Goal: Transaction & Acquisition: Purchase product/service

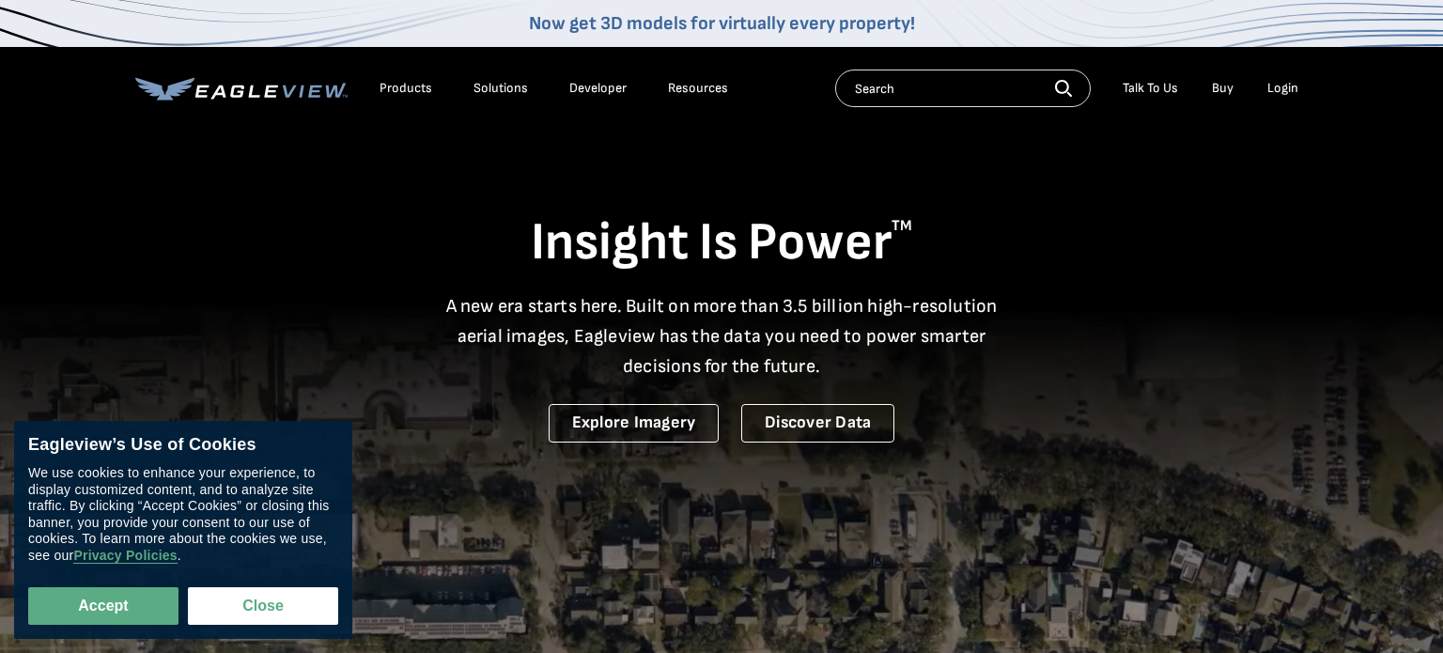
click at [1275, 91] on div "Login" at bounding box center [1282, 88] width 31 height 17
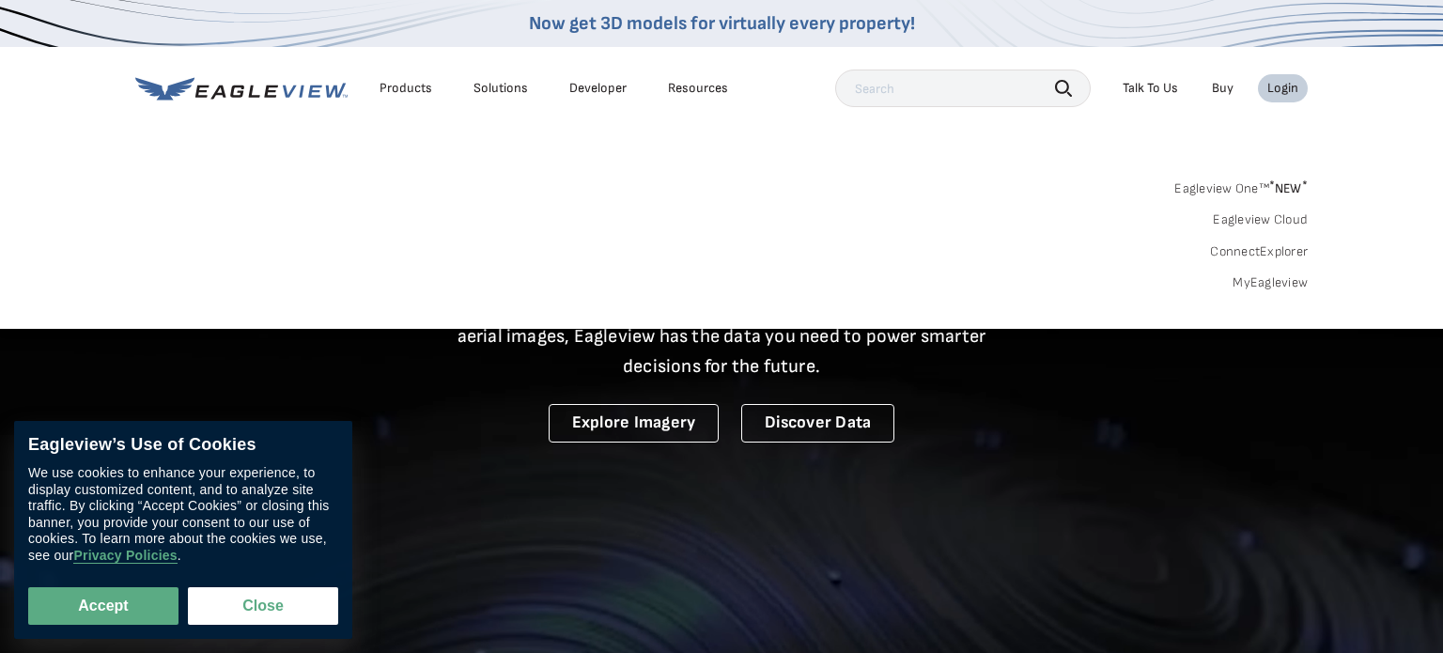
click at [1196, 192] on link "Eagleview One™ * NEW *" at bounding box center [1240, 186] width 133 height 22
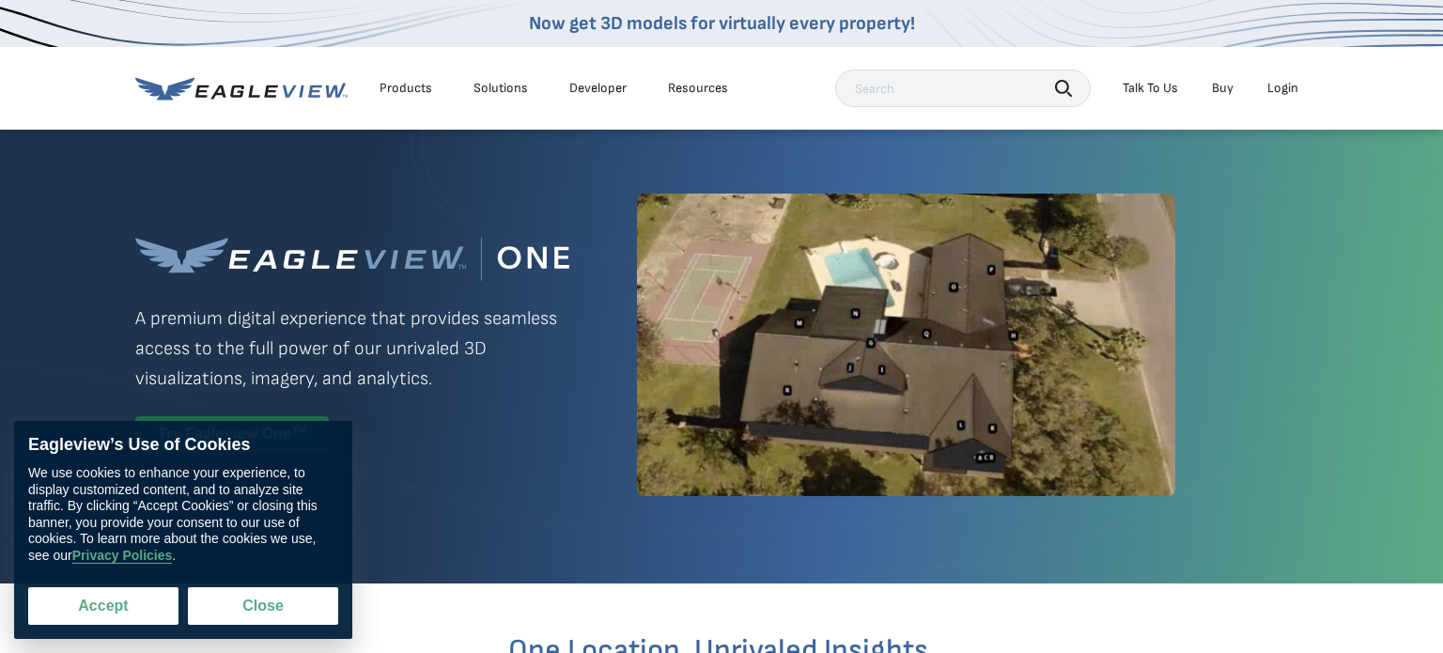
click at [92, 608] on button "Accept" at bounding box center [103, 606] width 150 height 38
checkbox input "true"
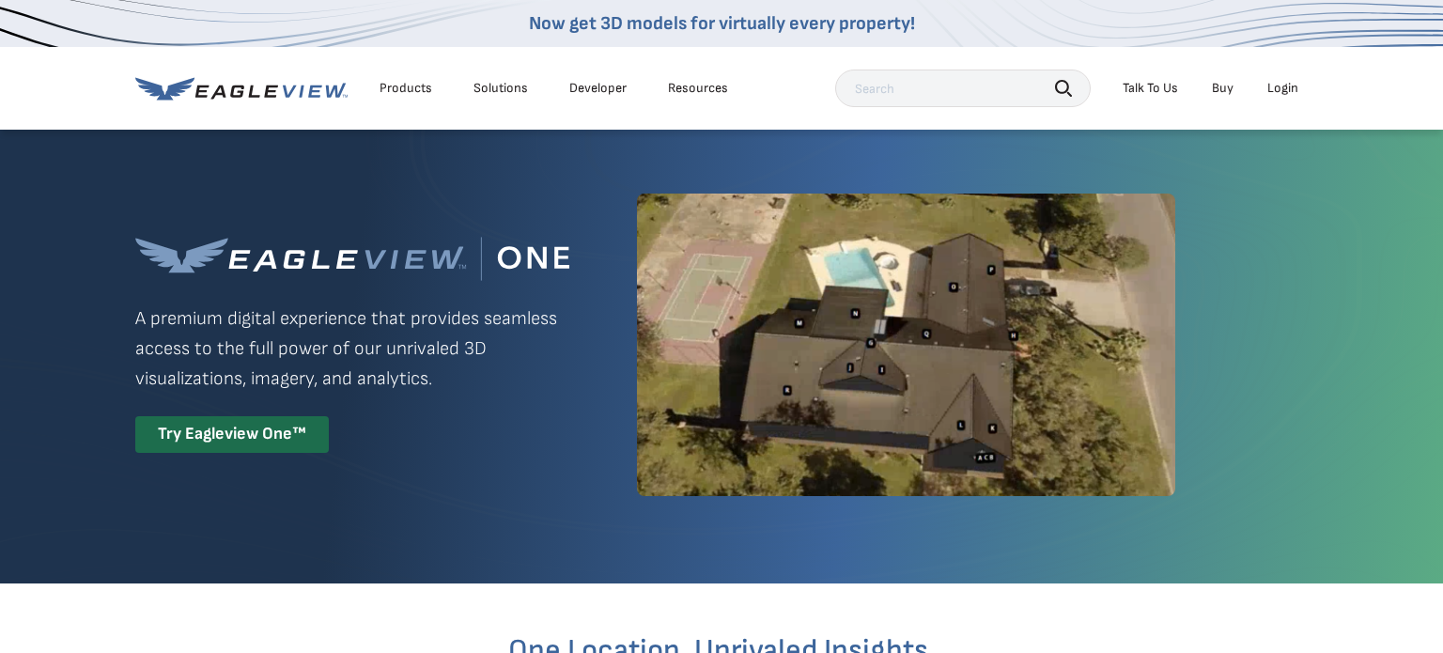
click at [1273, 90] on div "Login" at bounding box center [1282, 88] width 31 height 17
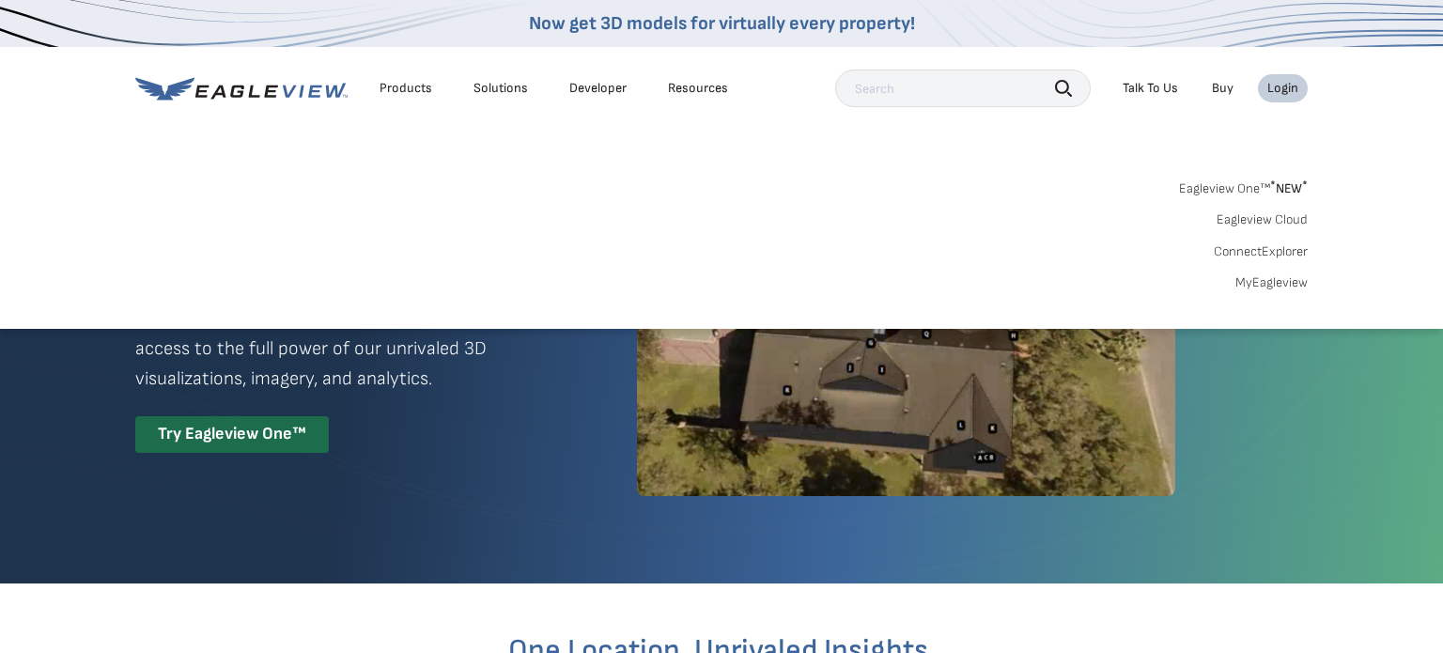
click at [1275, 89] on div "Login" at bounding box center [1282, 88] width 31 height 17
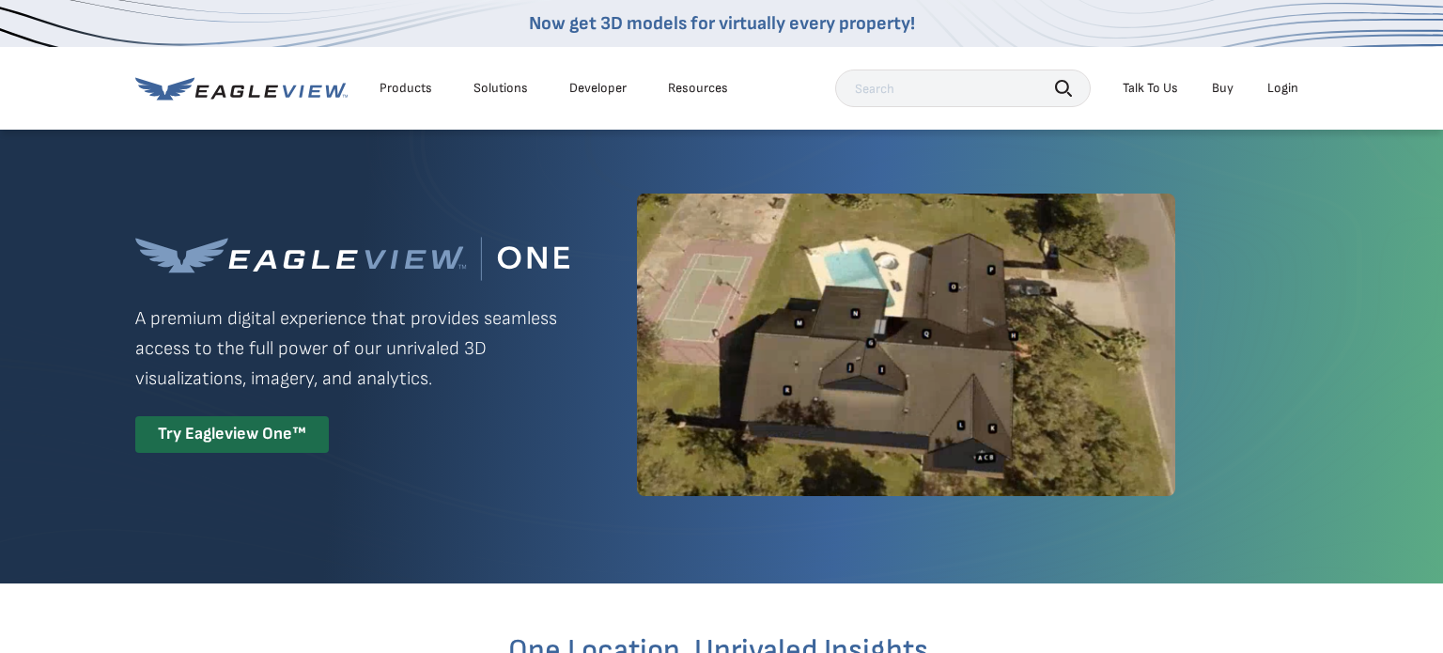
click at [1275, 89] on div "Login" at bounding box center [1282, 88] width 31 height 17
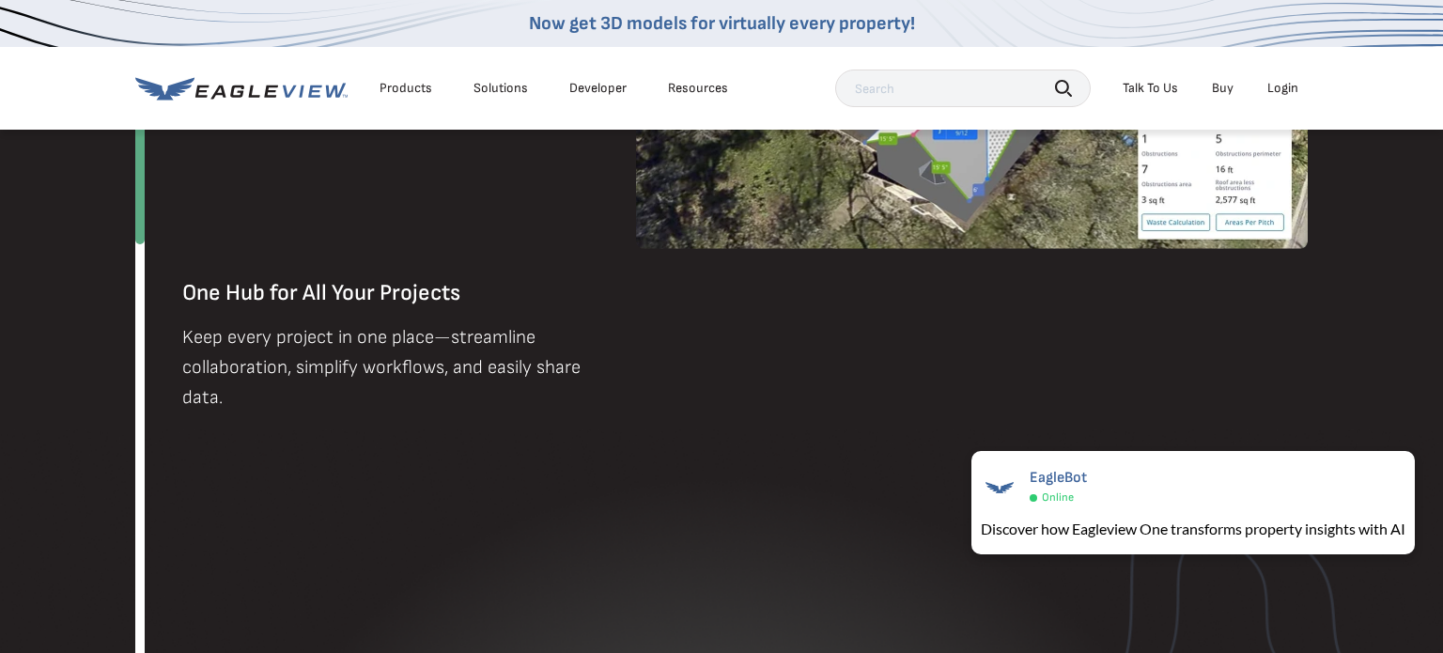
scroll to position [1999, 0]
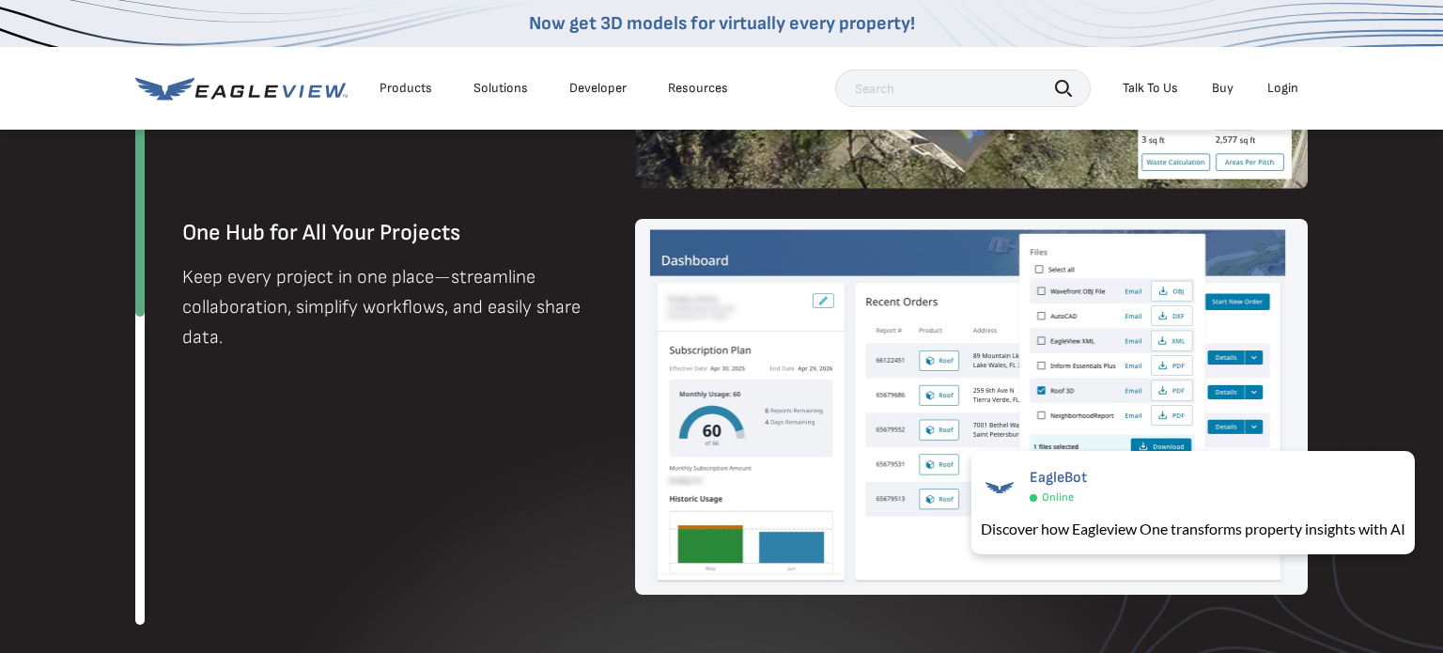
click at [875, 97] on input "text" at bounding box center [962, 88] width 255 height 38
click at [398, 85] on div "Products" at bounding box center [405, 88] width 53 height 17
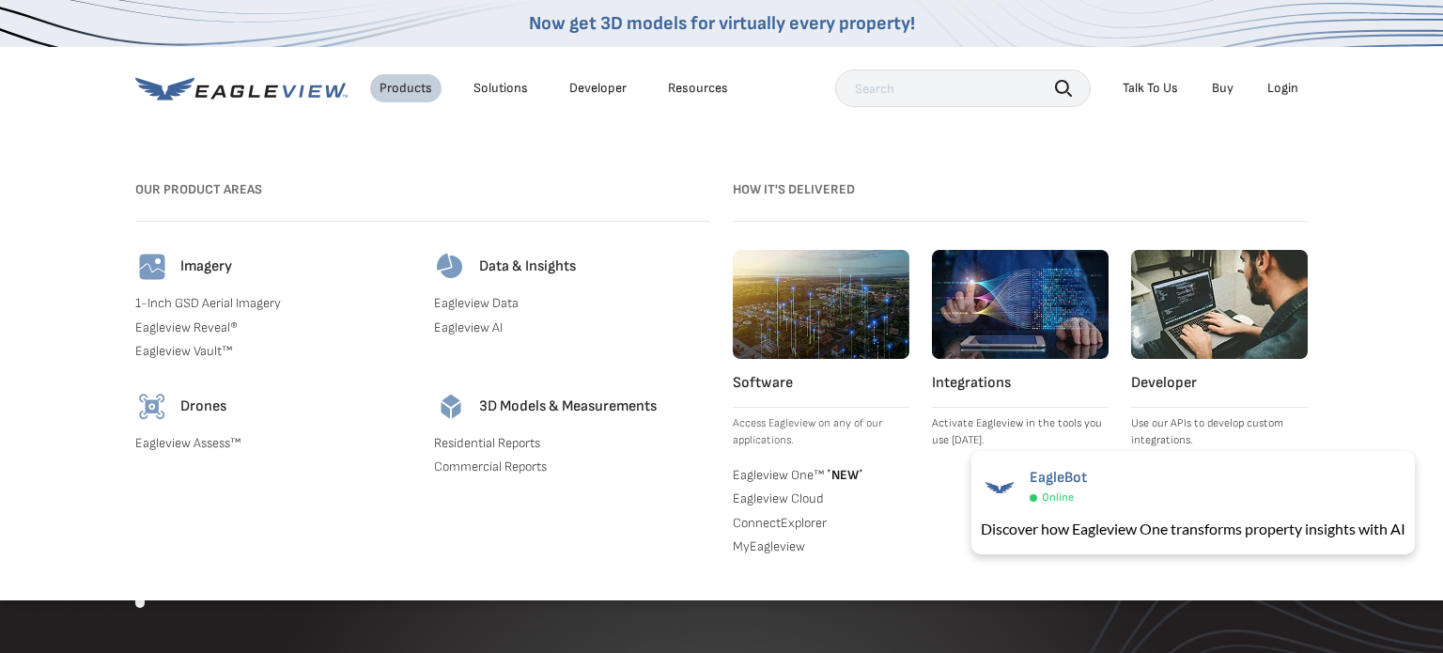
scroll to position [2028, 0]
click at [774, 548] on link "MyEagleview" at bounding box center [821, 546] width 177 height 17
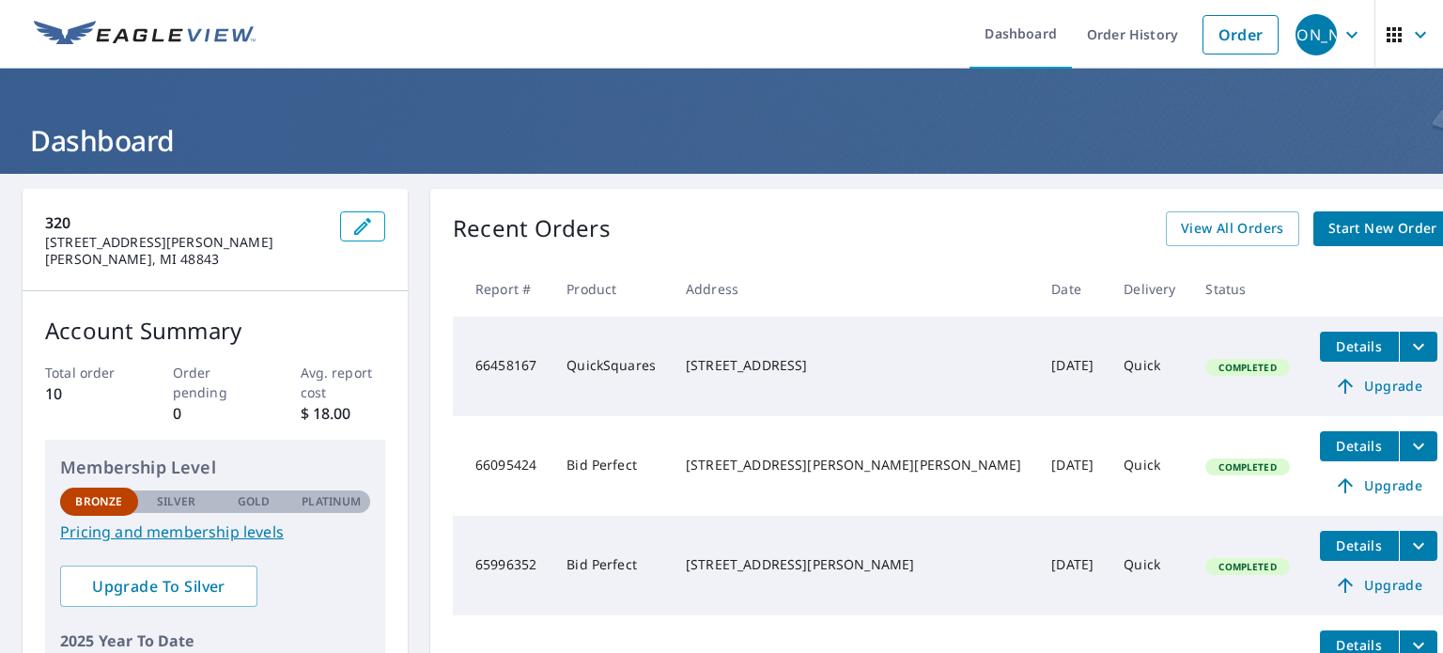
click at [1342, 222] on span "Start New Order" at bounding box center [1382, 228] width 109 height 23
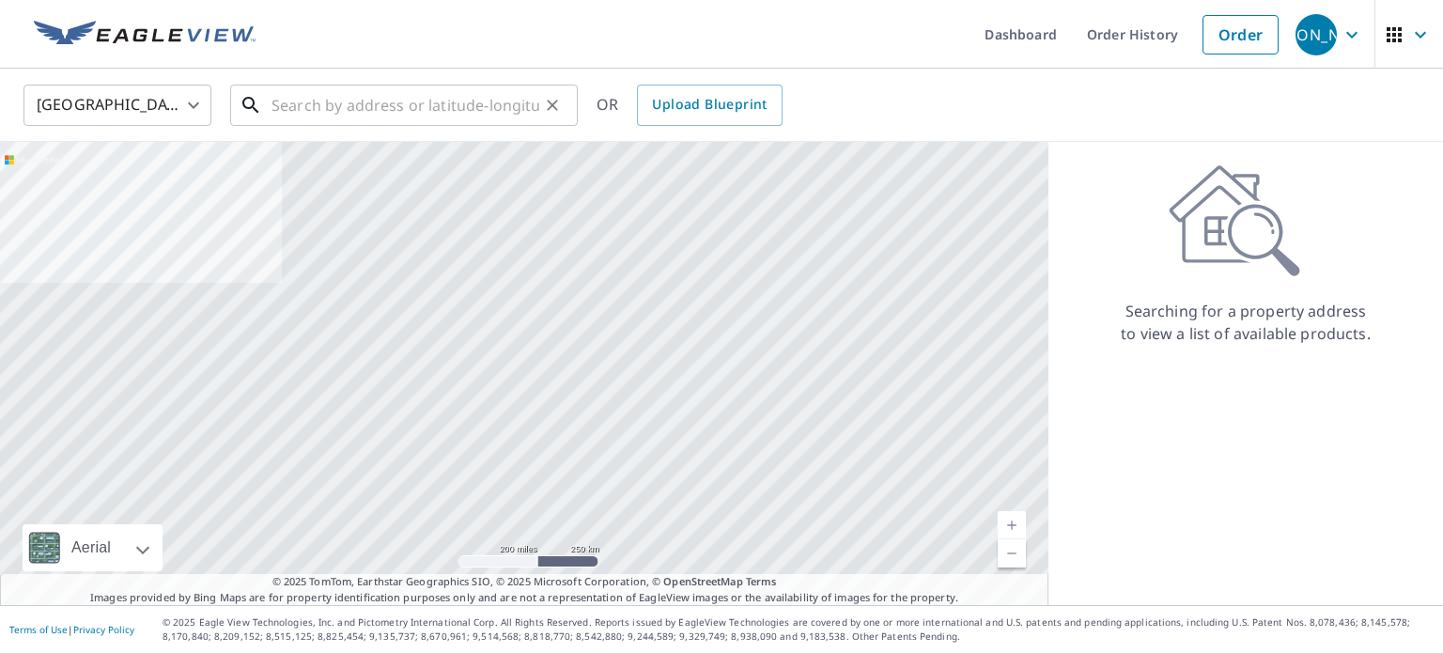
click at [285, 101] on input "text" at bounding box center [405, 105] width 268 height 53
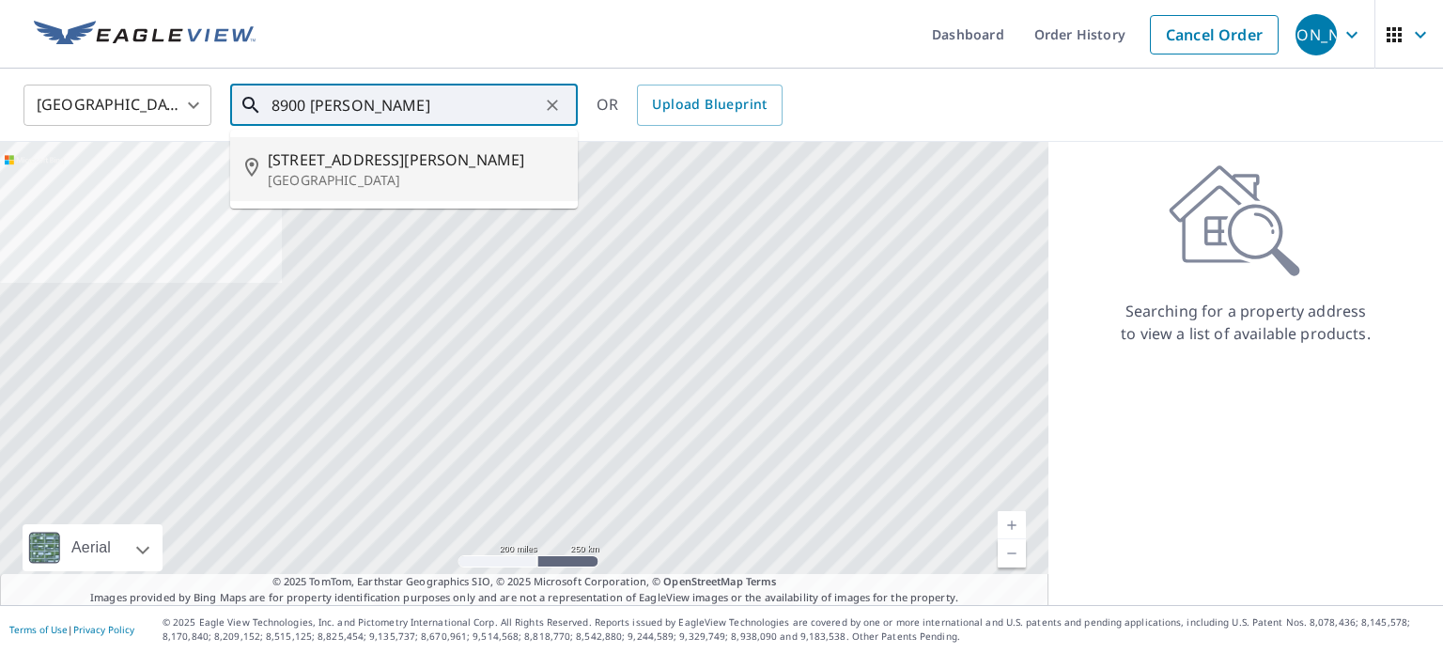
click at [336, 175] on p "Brighton, MI 48116" at bounding box center [415, 180] width 295 height 19
type input "8900 Rickett Rd Brighton, MI 48116"
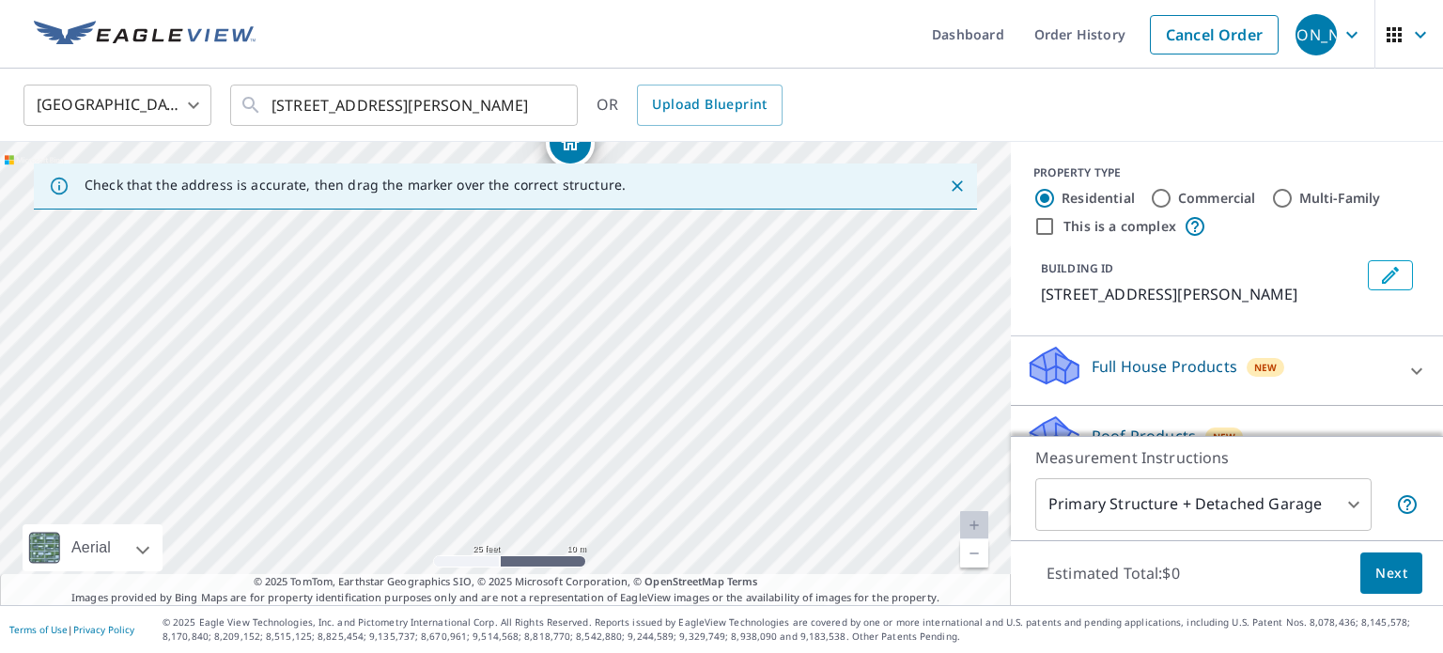
drag, startPoint x: 1388, startPoint y: 579, endPoint x: 1271, endPoint y: 389, distance: 223.1
click at [1271, 389] on div "PROPERTY TYPE Residential Commercial Multi-Family This is a complex BUILDING ID…" at bounding box center [1227, 373] width 432 height 463
click at [1299, 417] on div "Roof Products New" at bounding box center [1210, 440] width 368 height 54
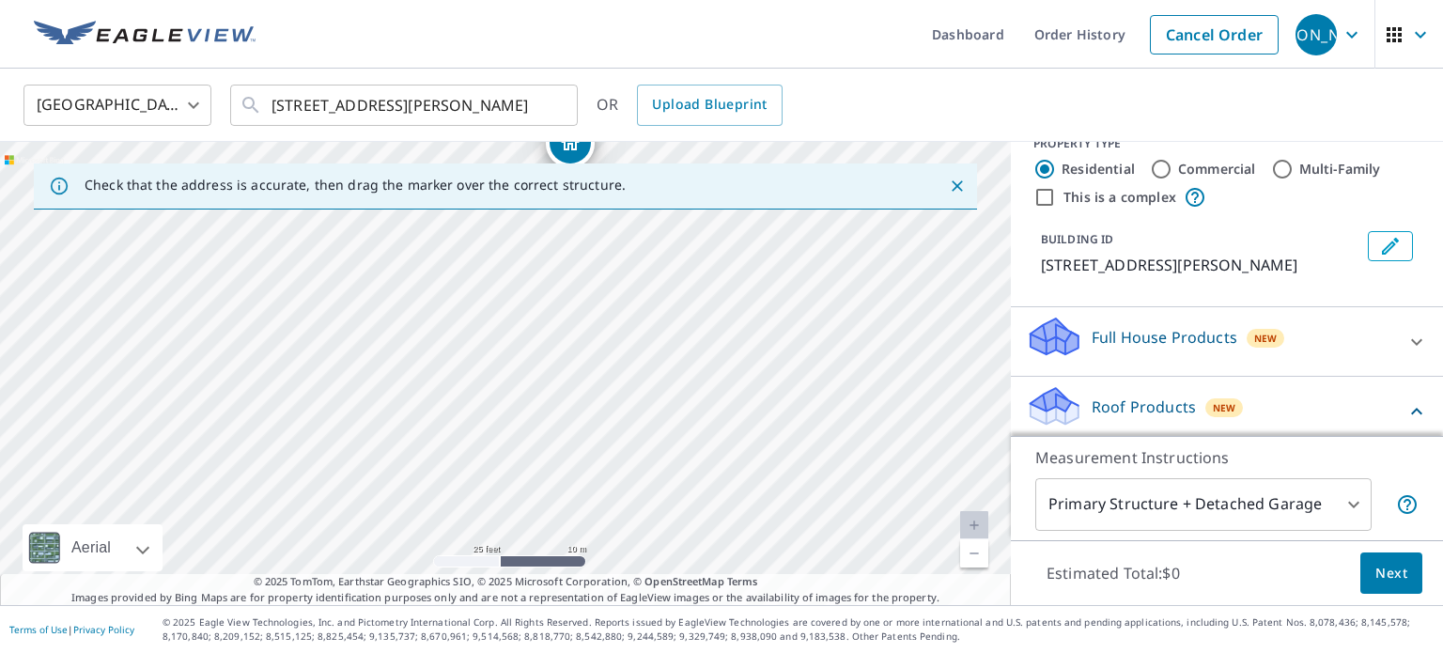
scroll to position [252, 0]
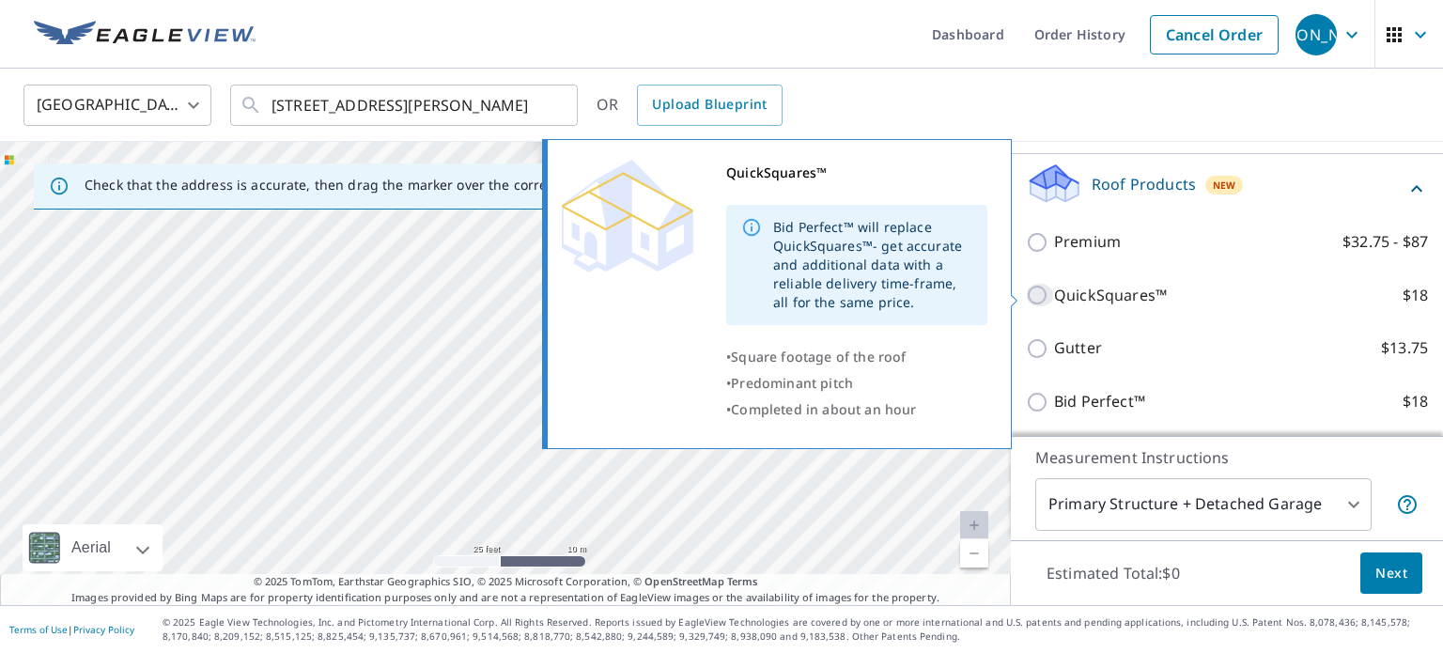
click at [1031, 291] on input "QuickSquares™ $18" at bounding box center [1040, 295] width 28 height 23
checkbox input "true"
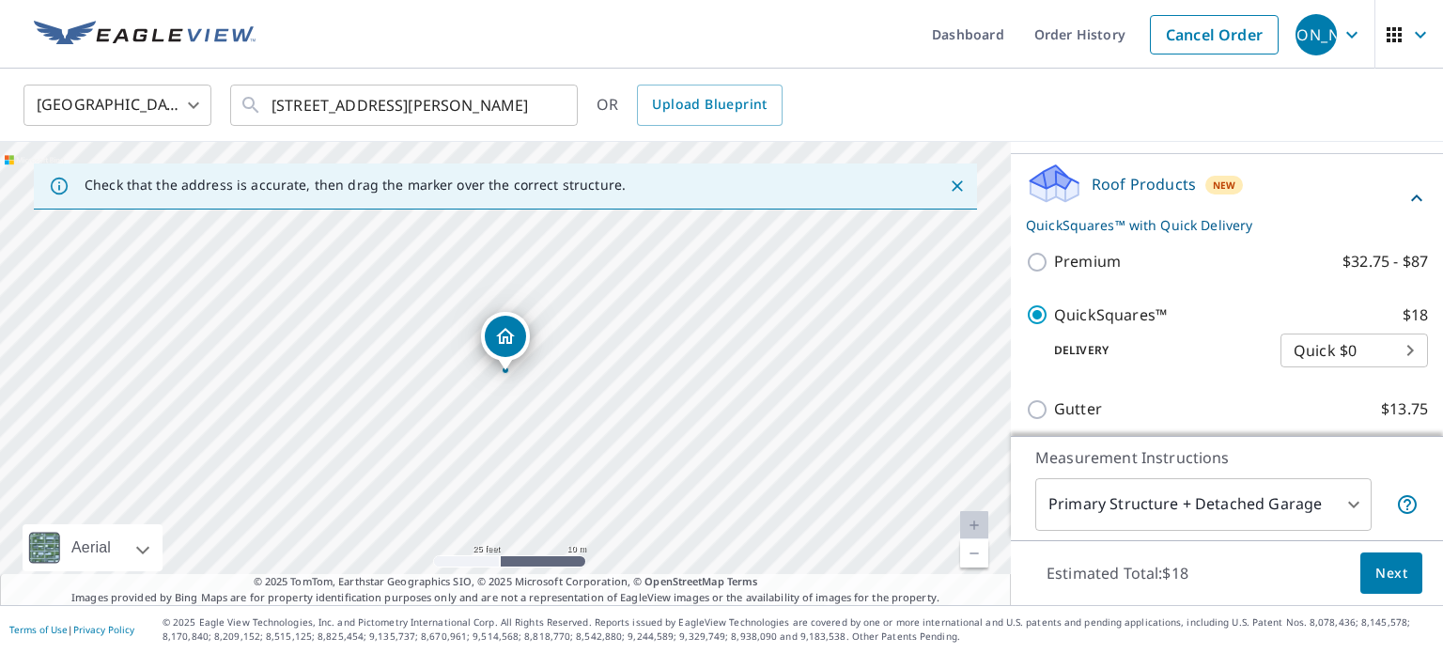
click at [1390, 579] on span "Next" at bounding box center [1391, 573] width 32 height 23
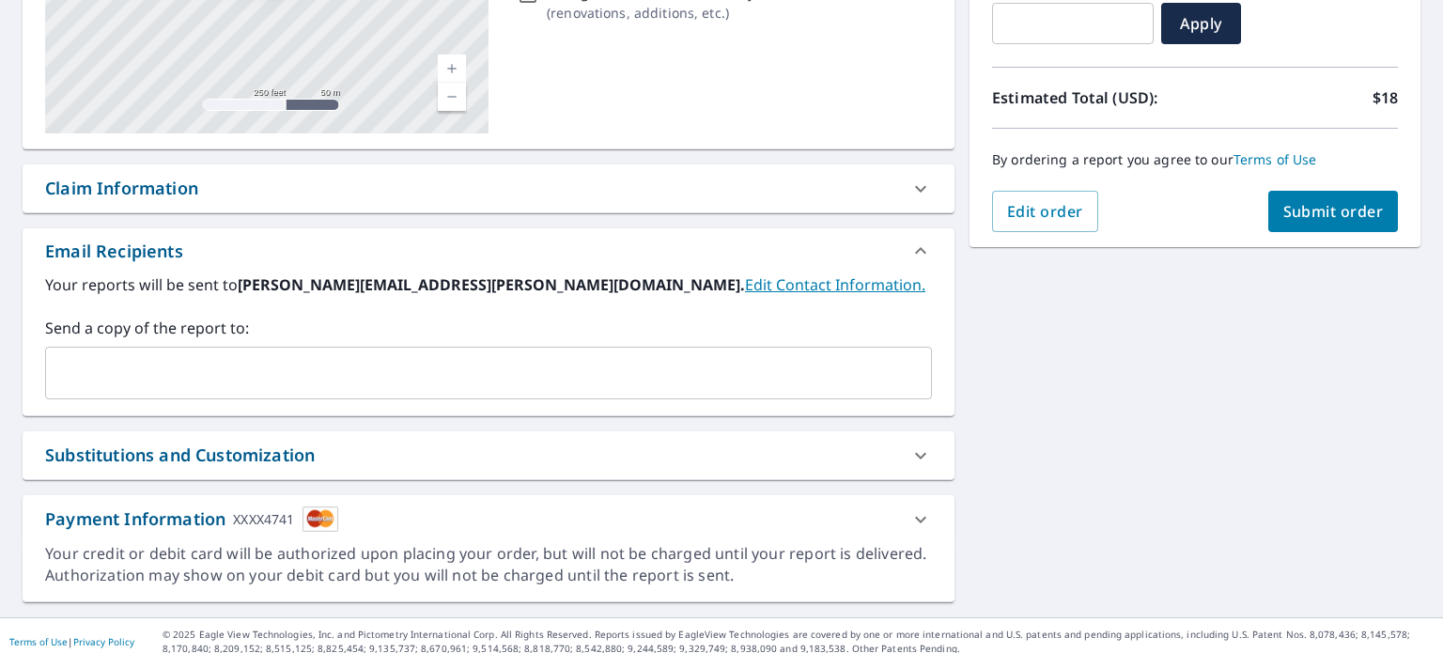
scroll to position [363, 0]
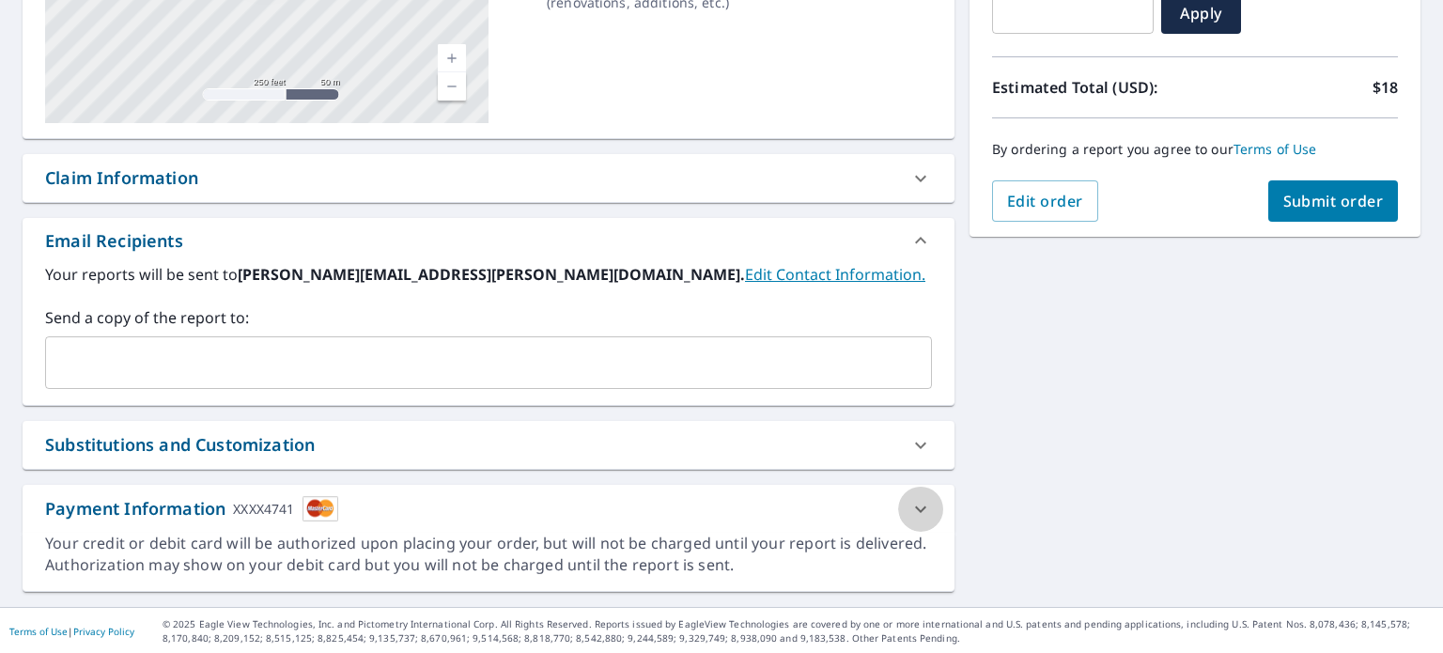
click at [922, 502] on icon at bounding box center [920, 509] width 23 height 23
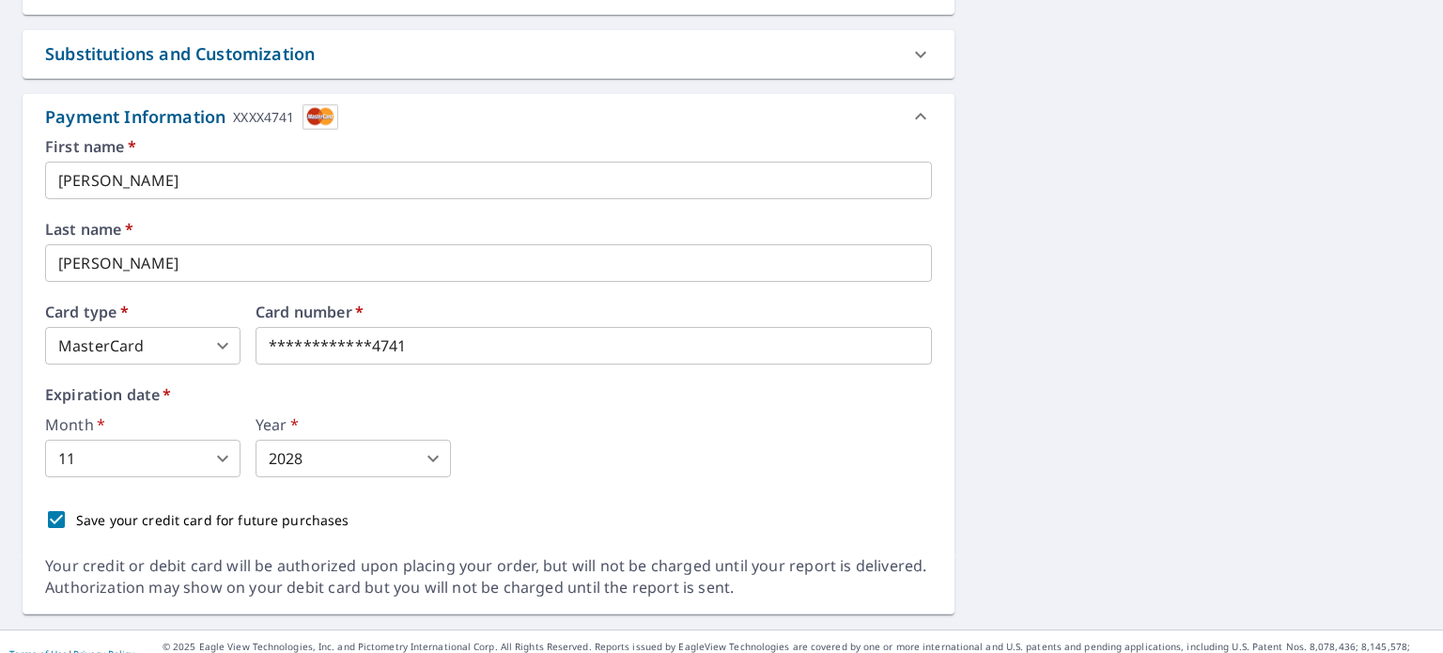
scroll to position [776, 0]
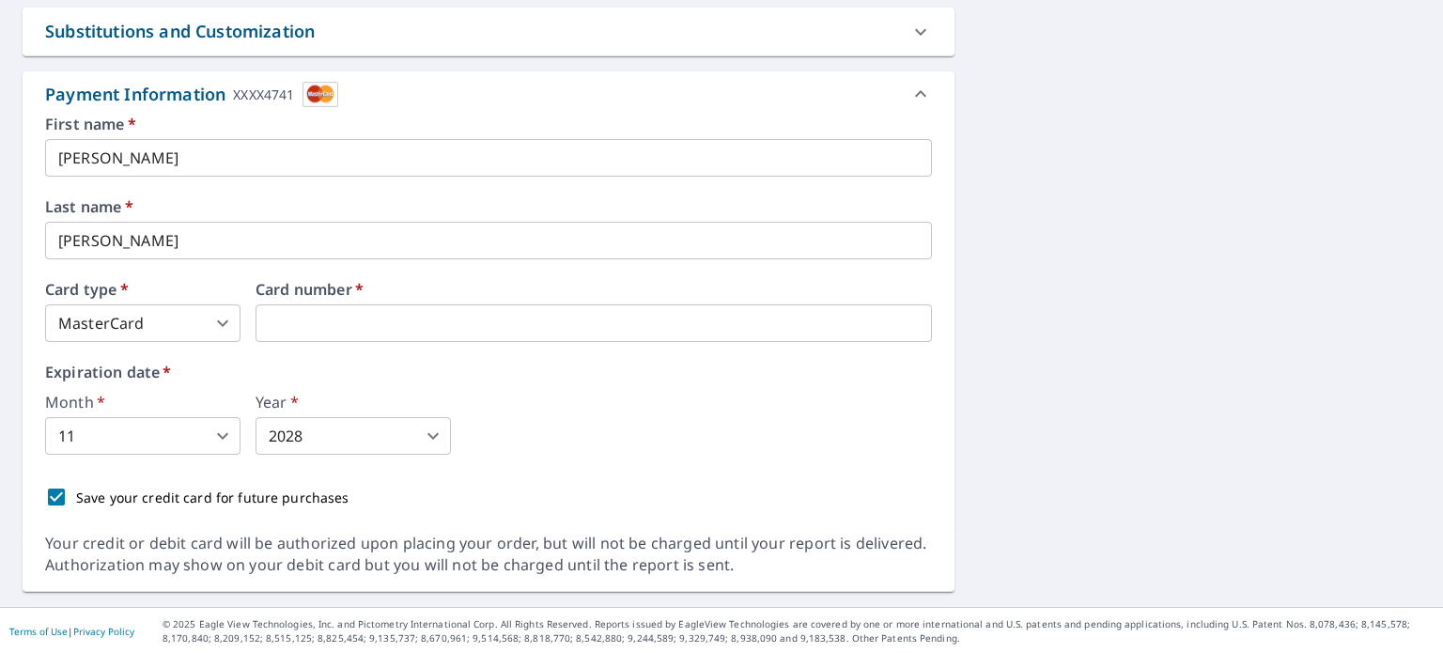
drag, startPoint x: 417, startPoint y: 323, endPoint x: 235, endPoint y: 327, distance: 182.2
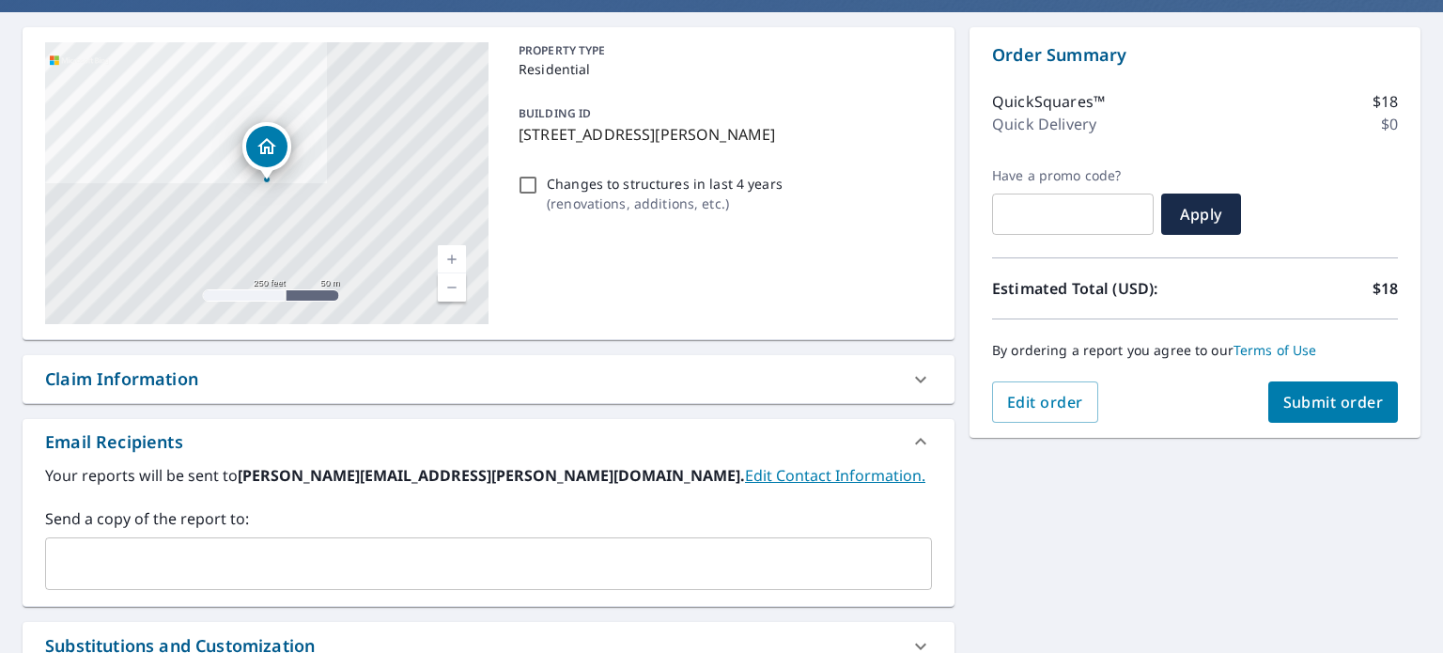
scroll to position [128, 0]
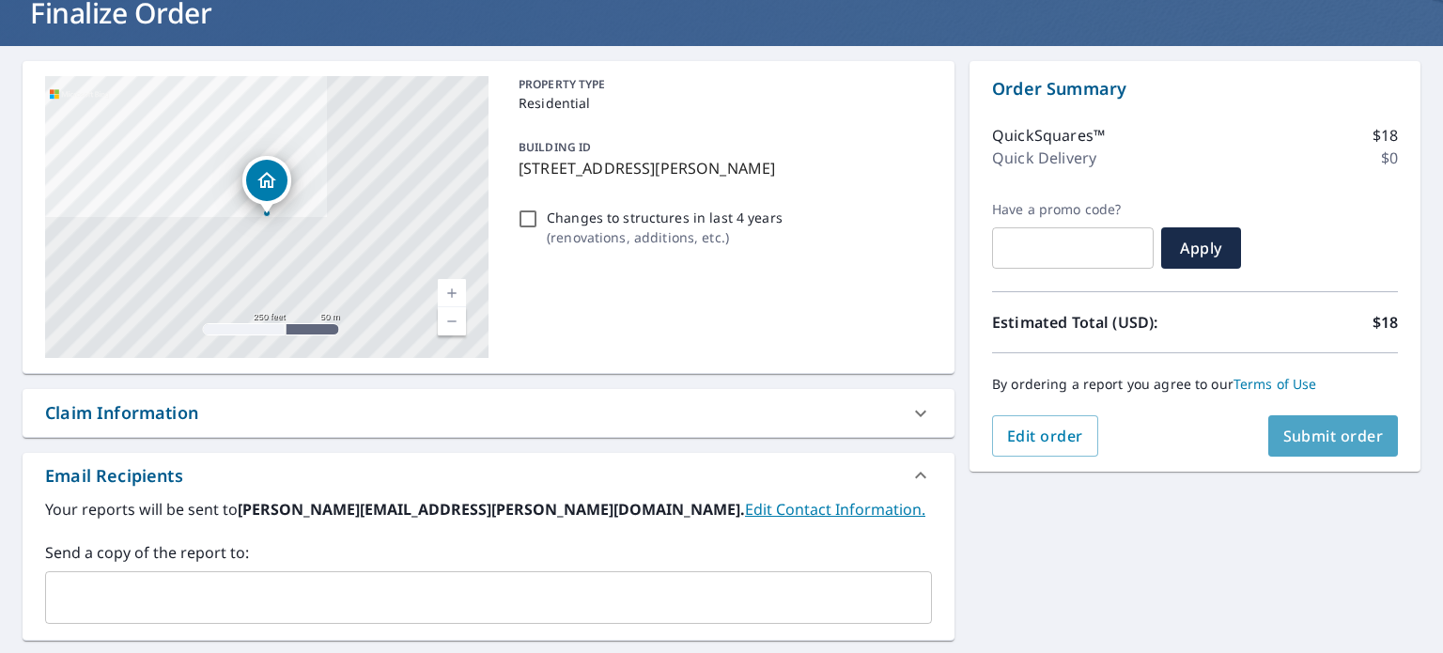
click at [1304, 434] on span "Submit order" at bounding box center [1333, 435] width 100 height 21
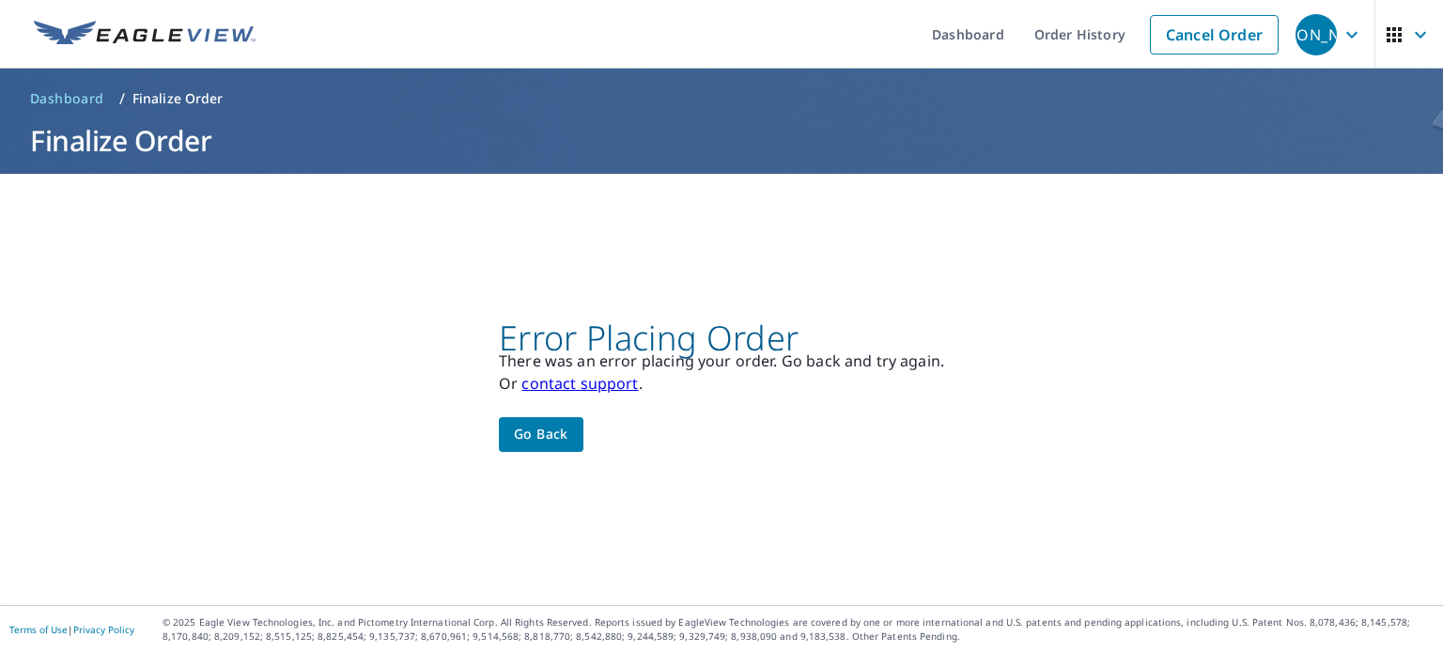
scroll to position [0, 0]
click at [526, 432] on span "Go back" at bounding box center [541, 434] width 54 height 23
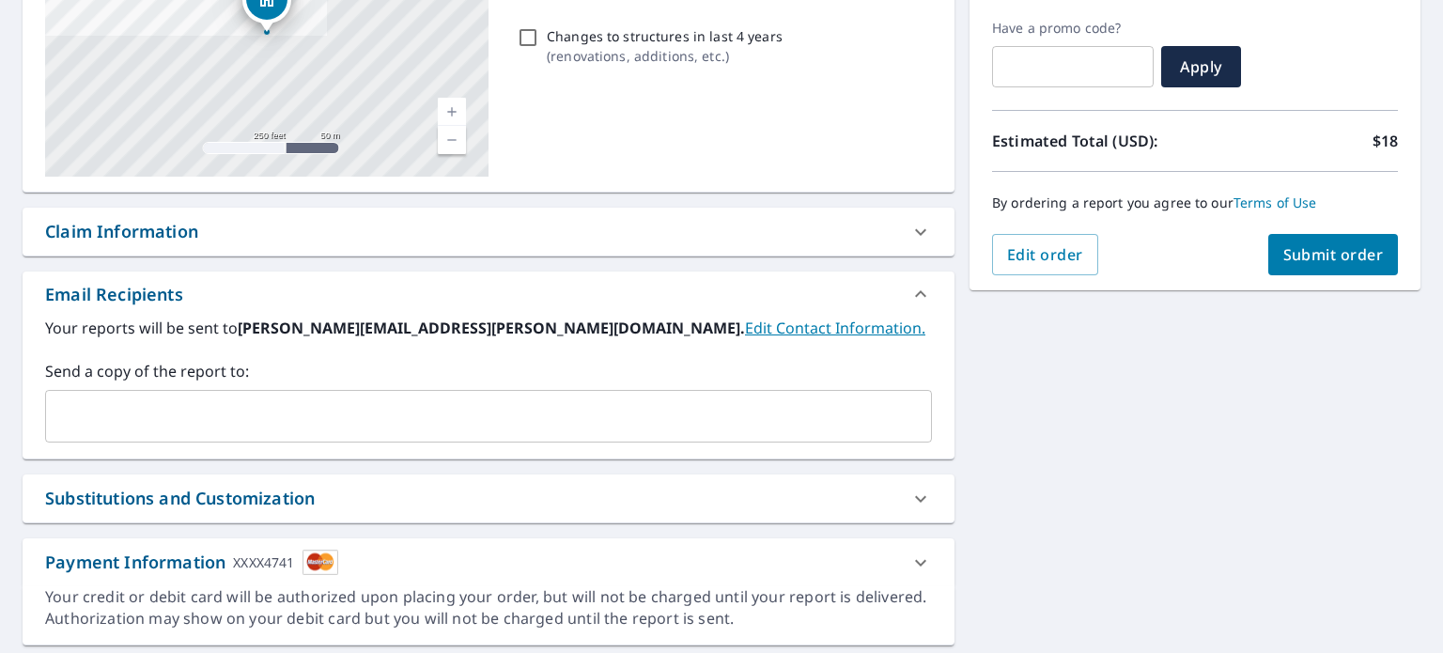
scroll to position [363, 0]
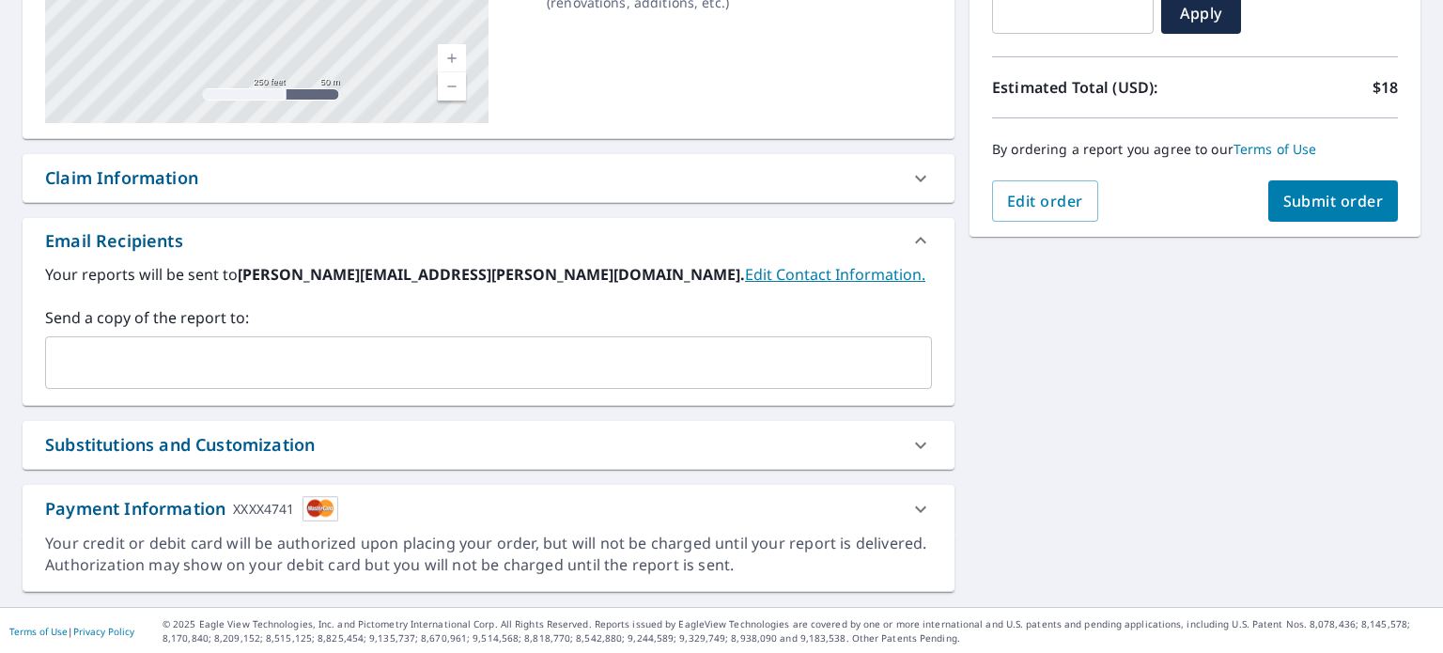
click at [920, 509] on icon at bounding box center [920, 508] width 11 height 7
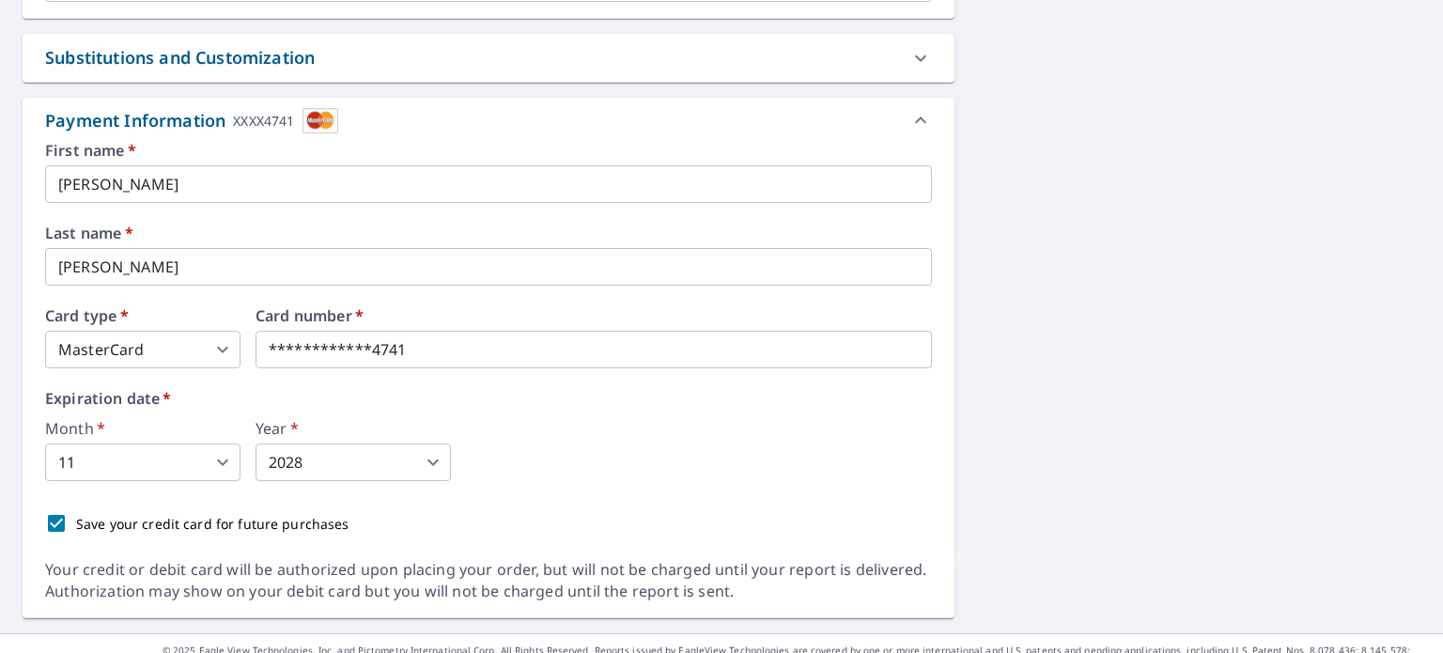
scroll to position [755, 0]
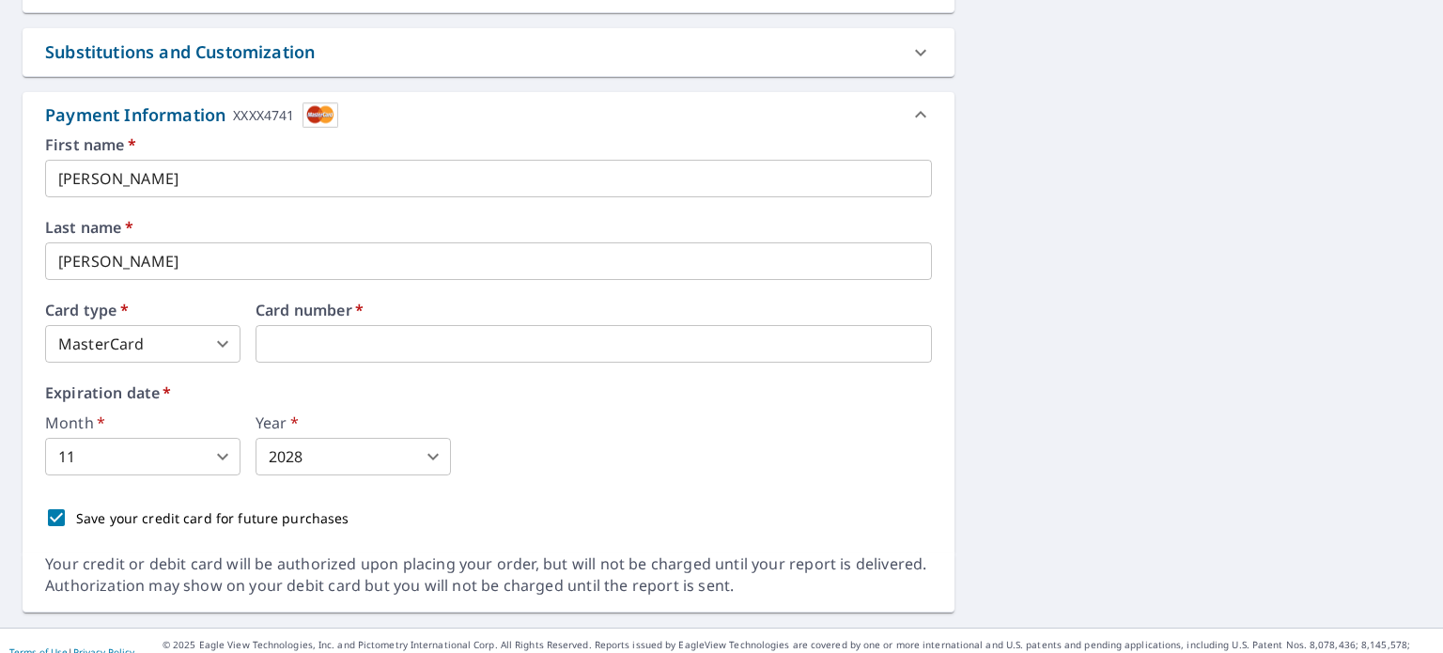
click at [347, 444] on body "JA JA Dashboard Order History Cancel Order JA Dashboard / Finalize Order Finali…" at bounding box center [721, 326] width 1443 height 653
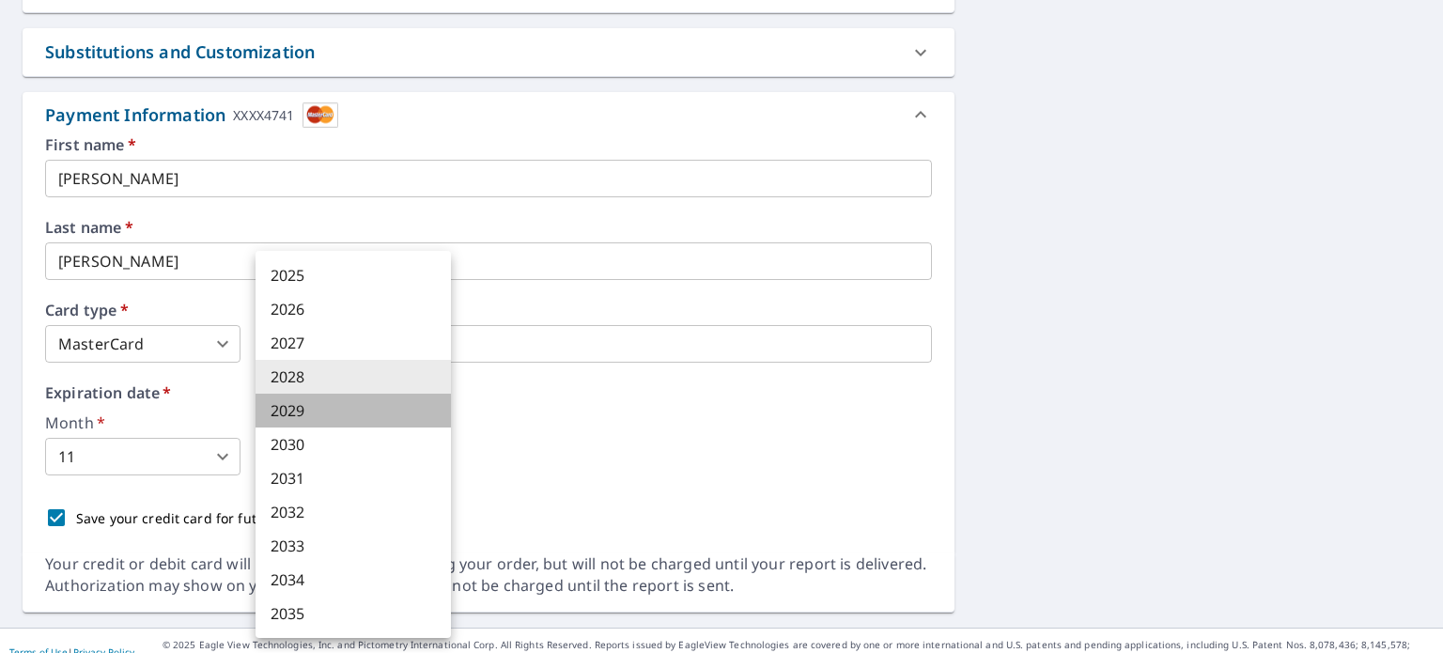
click at [319, 417] on li "2029" at bounding box center [352, 411] width 195 height 34
type input "2029"
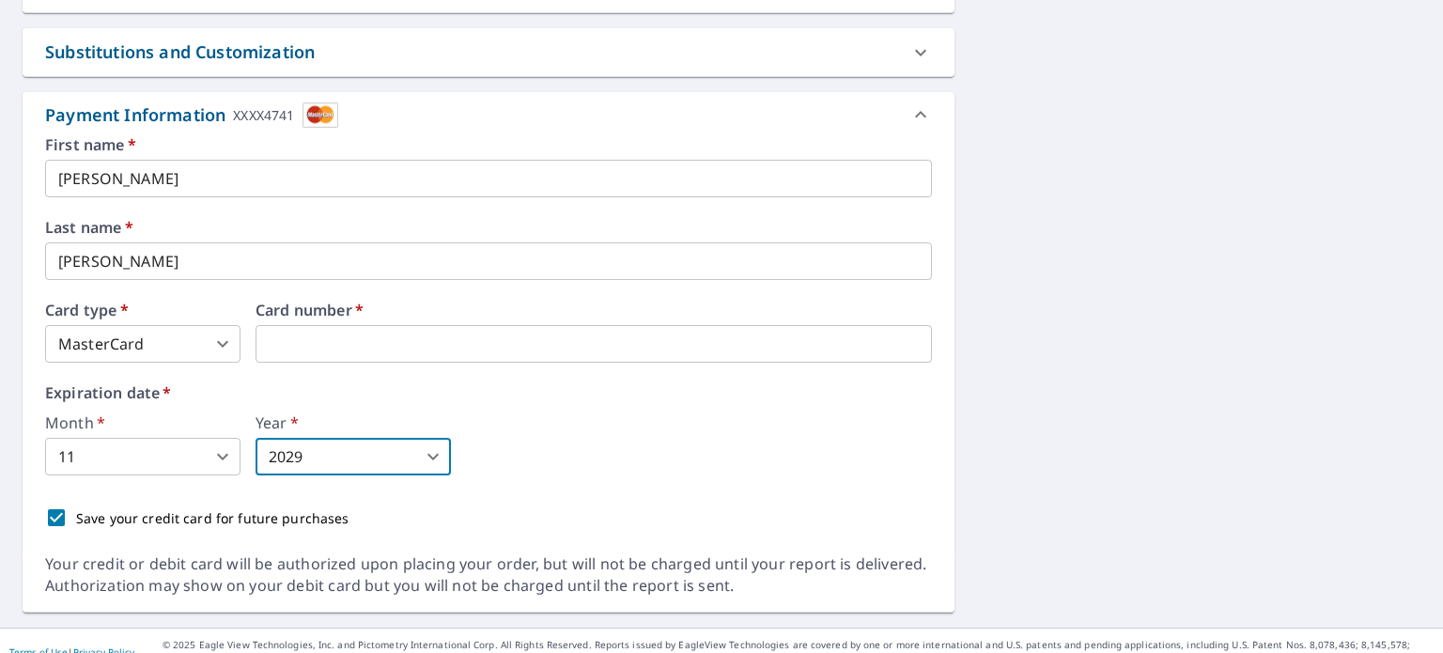
click at [199, 467] on body "JA JA Dashboard Order History Cancel Order JA Dashboard / Finalize Order Finali…" at bounding box center [721, 326] width 1443 height 653
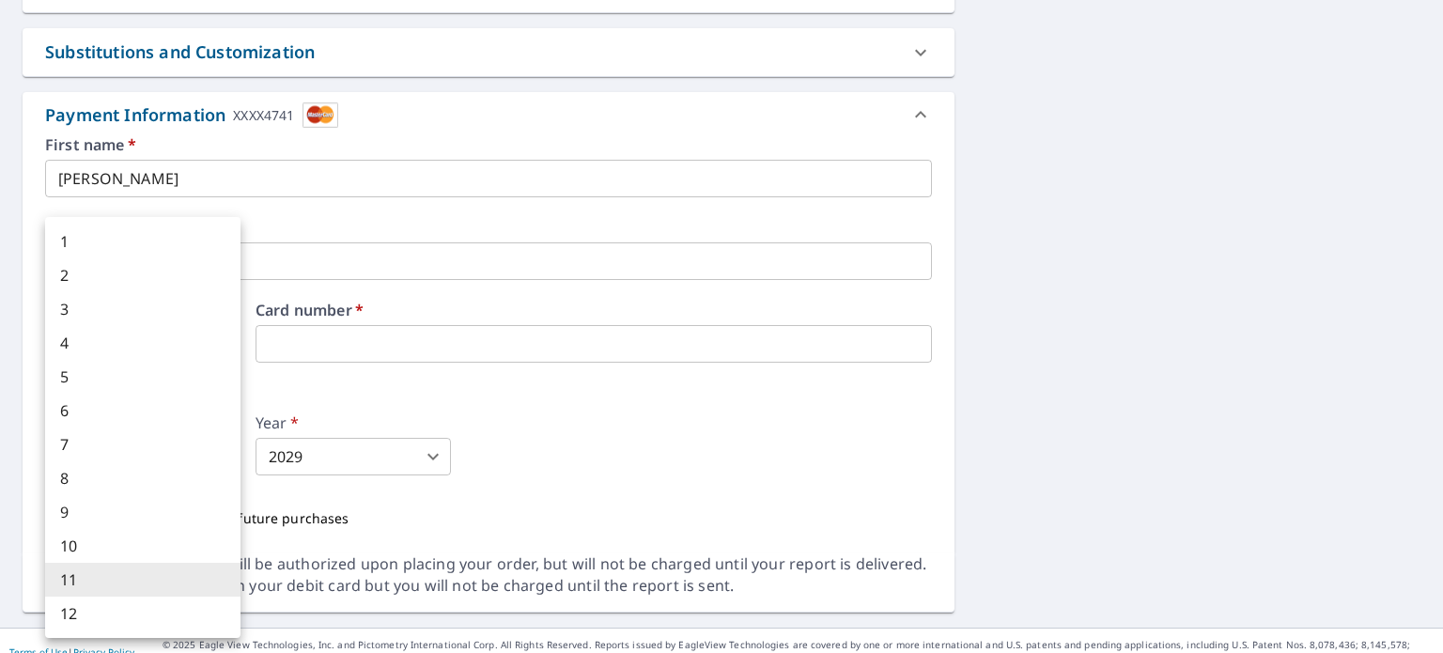
click at [162, 485] on li "8" at bounding box center [142, 478] width 195 height 34
type input "8"
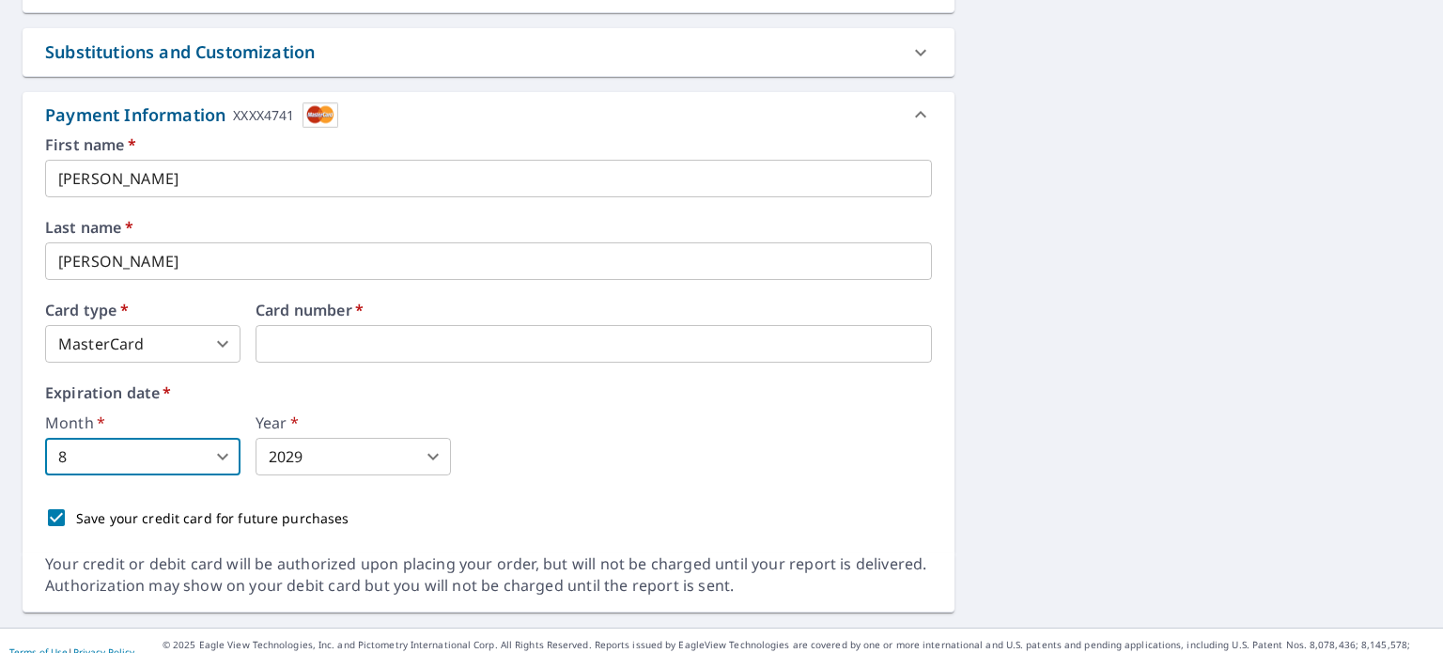
click at [725, 425] on div "Month   * 8 8 ​ Year   * 2029 2029 ​" at bounding box center [488, 445] width 887 height 60
click at [729, 424] on div "Month   * 8 8 ​ Year   * 2029 2029 ​" at bounding box center [488, 445] width 887 height 60
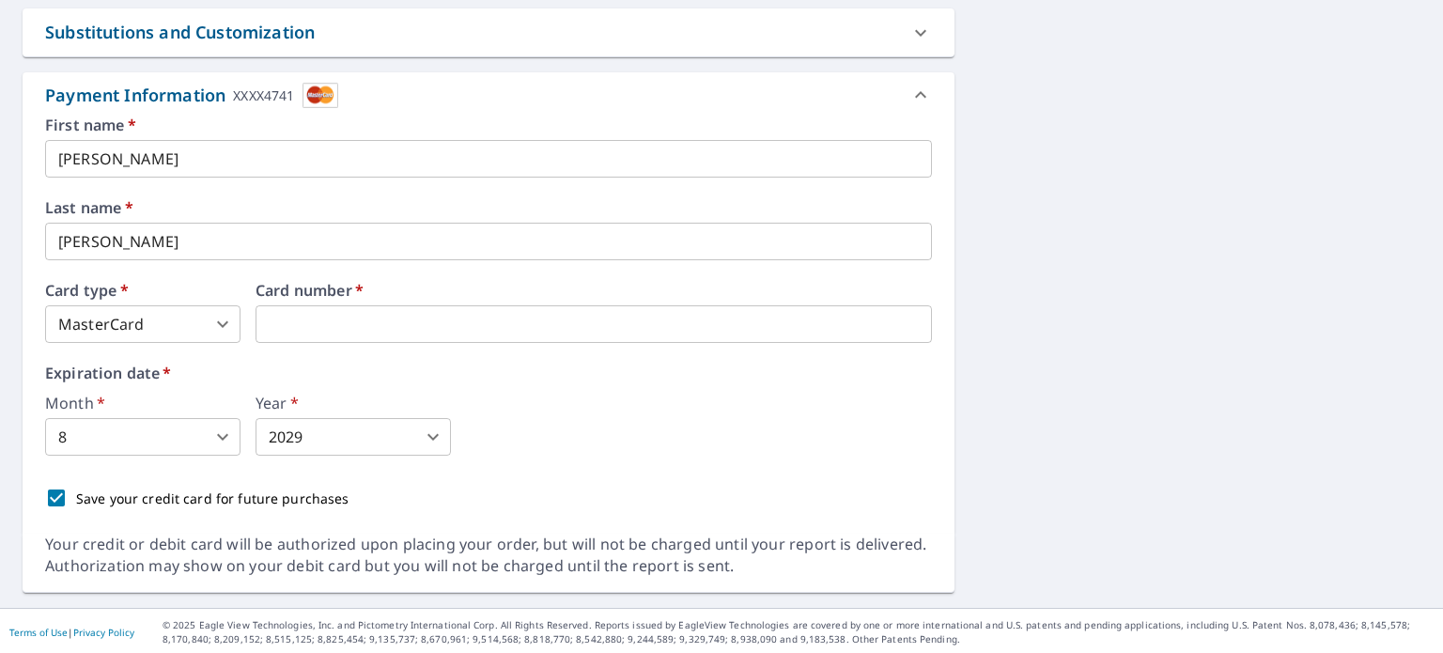
scroll to position [776, 0]
click at [1028, 355] on div "8900 Rickett Rd Brighton, MI 48116 Aerial Road A standard road map Aerial A det…" at bounding box center [721, 2] width 1443 height 1209
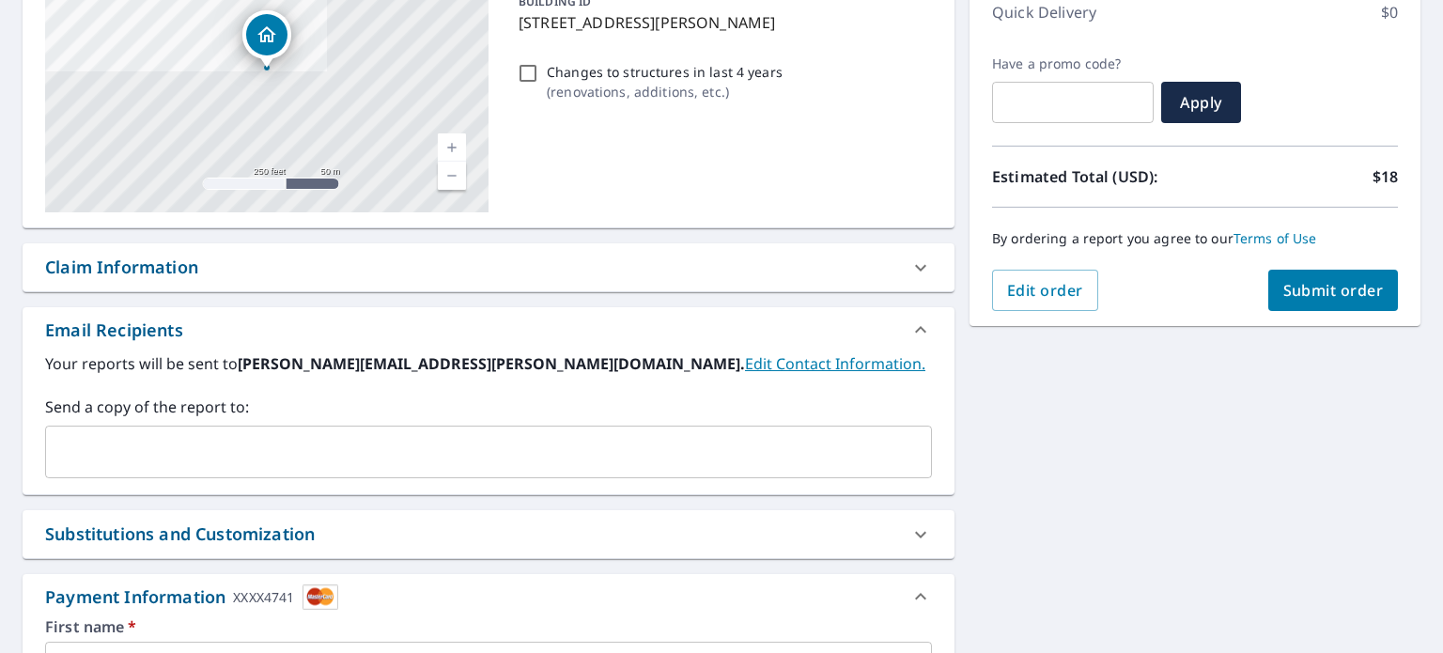
scroll to position [284, 0]
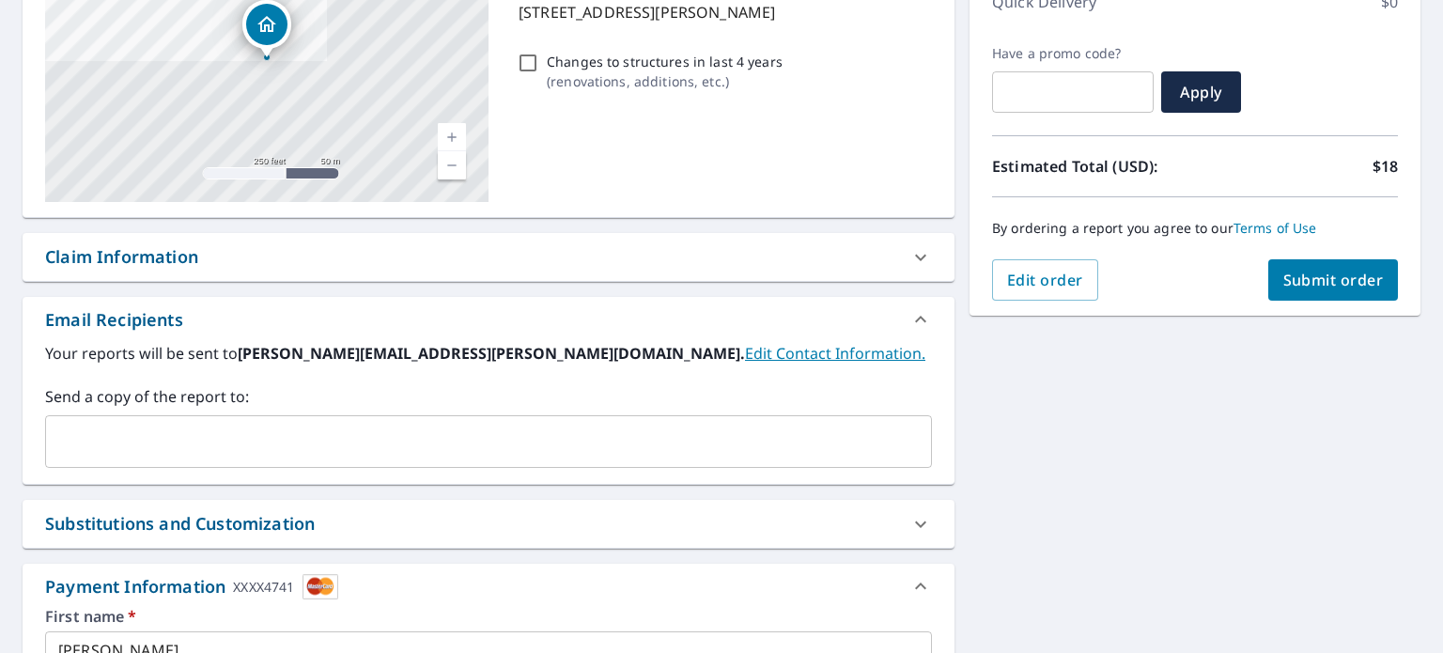
click at [1310, 264] on button "Submit order" at bounding box center [1333, 279] width 131 height 41
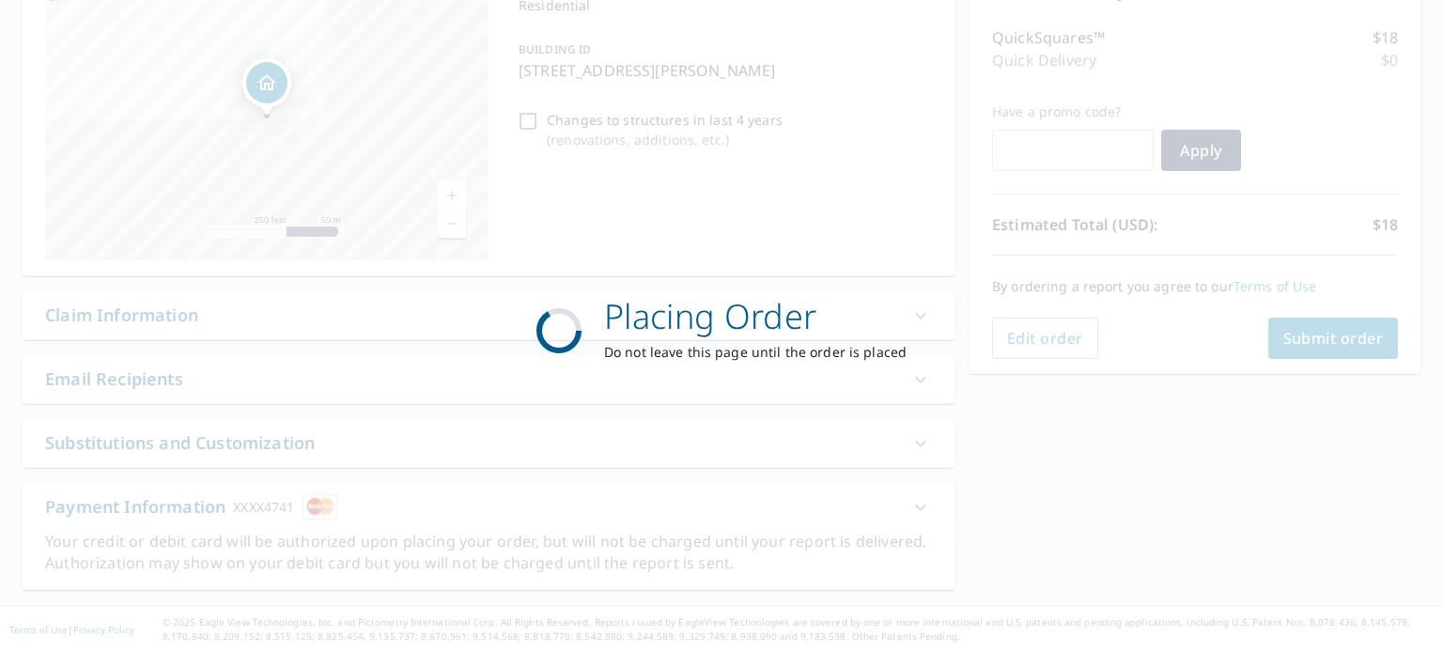
scroll to position [224, 0]
